Goal: Information Seeking & Learning: Find specific fact

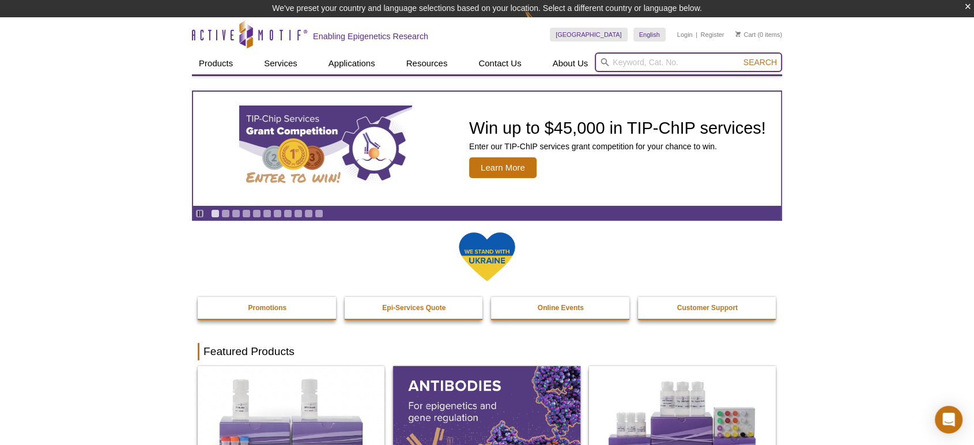
click at [696, 61] on input "search" at bounding box center [688, 62] width 187 height 20
paste input "91395"
type input "91395"
click at [740, 57] on button "Search" at bounding box center [760, 62] width 40 height 10
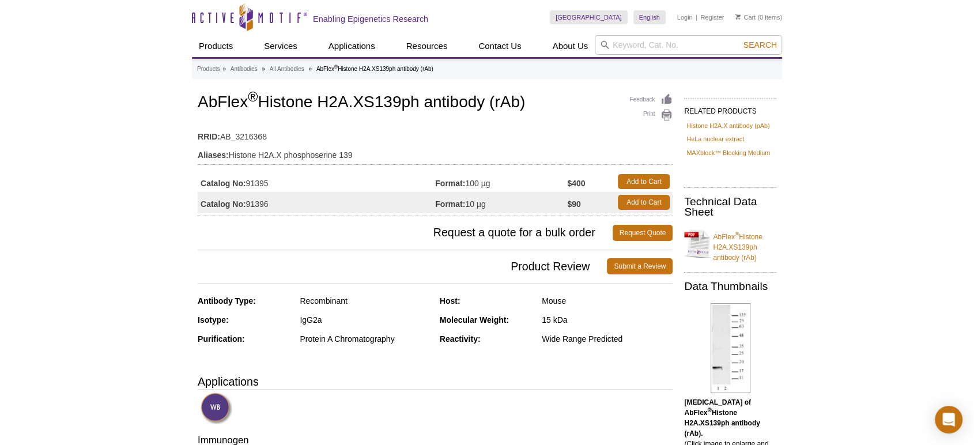
drag, startPoint x: 551, startPoint y: 100, endPoint x: 196, endPoint y: 104, distance: 354.3
click at [196, 104] on div "Feedback Print AbFlex ® Histone H2A.XS139ph antibody (rAb) RRID: AB_3216368 Ali…" at bounding box center [432, 434] width 480 height 687
copy h1 "AbFlex ® Histone H2A.XS139ph antibody (rAb)"
click at [662, 45] on input "search" at bounding box center [688, 45] width 187 height 20
type input "tet1"
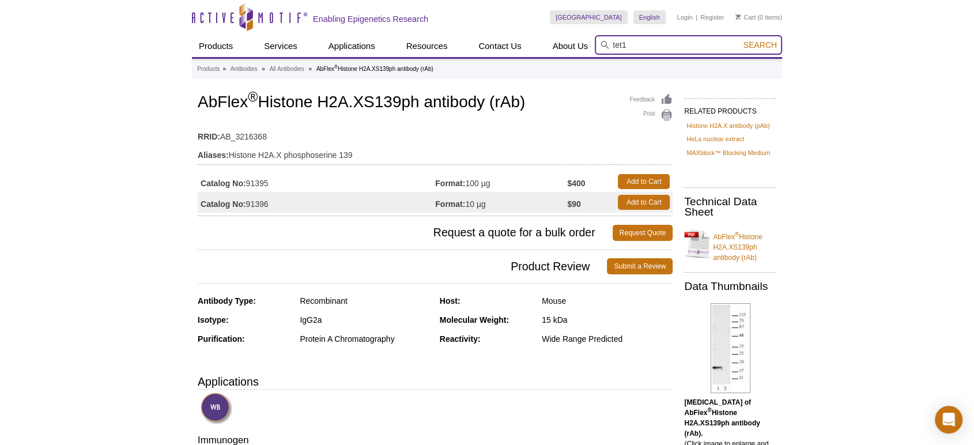
click at [740, 40] on button "Search" at bounding box center [760, 45] width 40 height 10
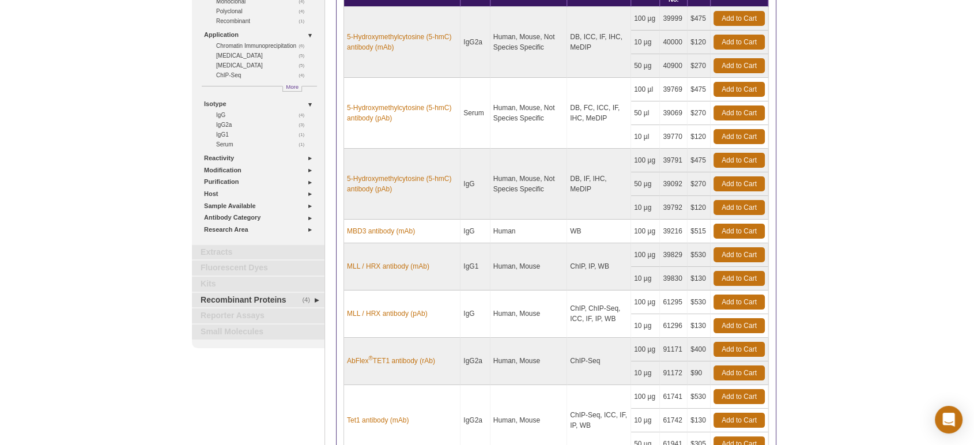
scroll to position [323, 0]
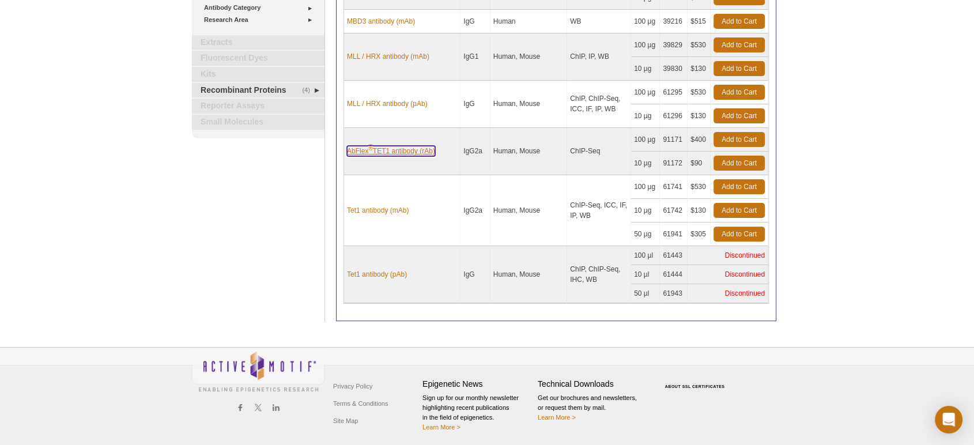
click at [402, 146] on link "AbFlex ® TET1 antibody (rAb)" at bounding box center [391, 151] width 88 height 10
drag, startPoint x: 433, startPoint y: 146, endPoint x: 342, endPoint y: 145, distance: 91.6
click at [342, 145] on div "Name Isotype Reactivity Appl. Format Cat No. Price 5-Hydroxymethylcytosine (5-h…" at bounding box center [556, 46] width 440 height 550
click at [412, 157] on td "AbFlex ® TET1 antibody (rAb)" at bounding box center [402, 151] width 116 height 47
drag, startPoint x: 437, startPoint y: 150, endPoint x: 348, endPoint y: 150, distance: 89.3
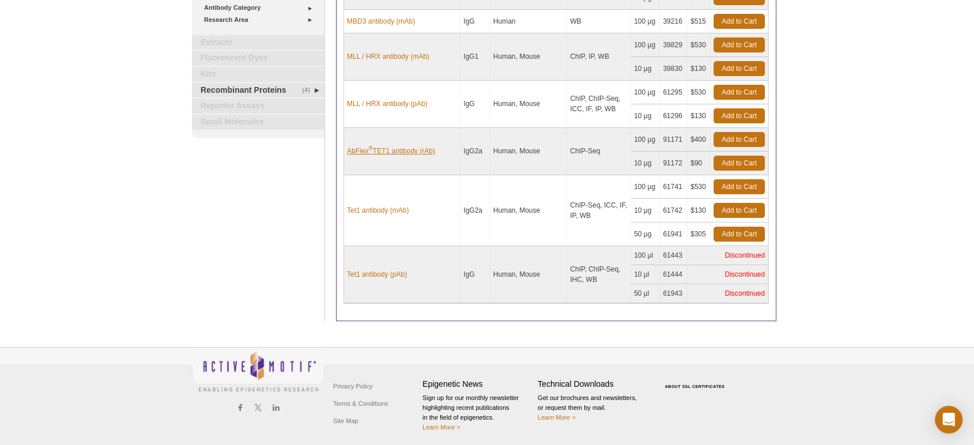
click at [348, 150] on td "AbFlex ® TET1 antibody (rAb)" at bounding box center [402, 151] width 116 height 47
copy link "AbFlex ® TET1 antibody (rAb)"
